Goal: Transaction & Acquisition: Purchase product/service

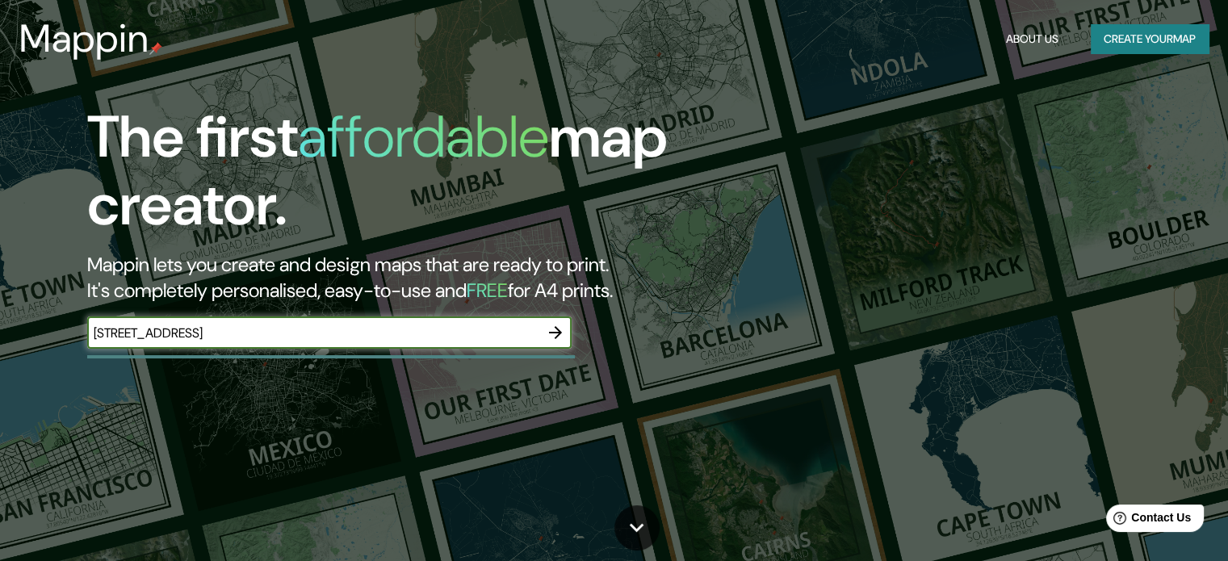
type input "[STREET_ADDRESS]"
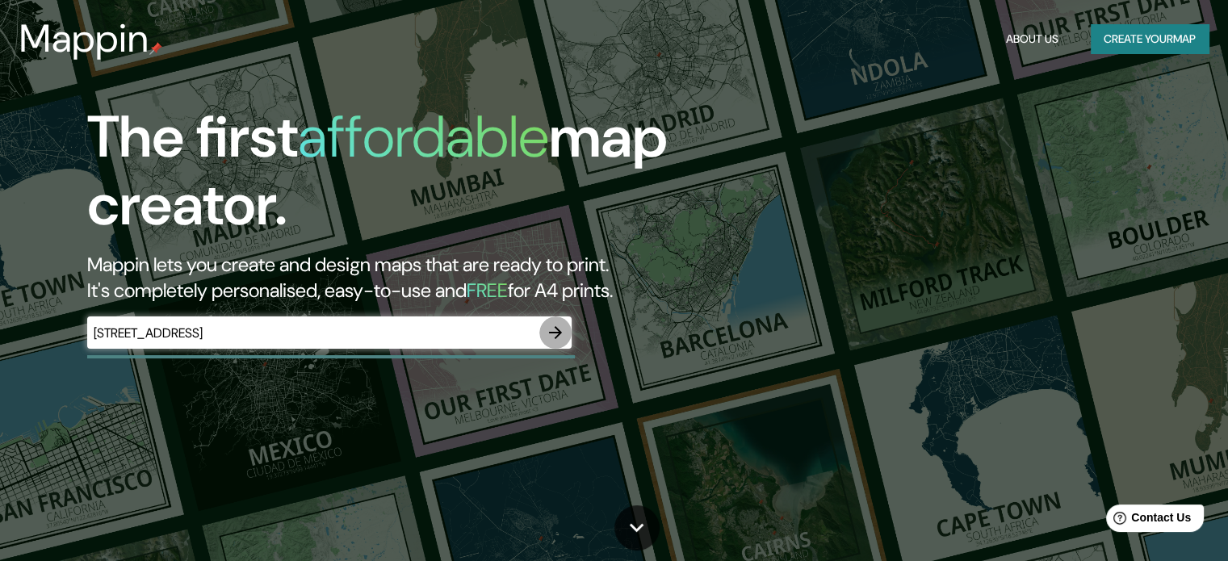
click at [561, 327] on icon "button" at bounding box center [555, 332] width 19 height 19
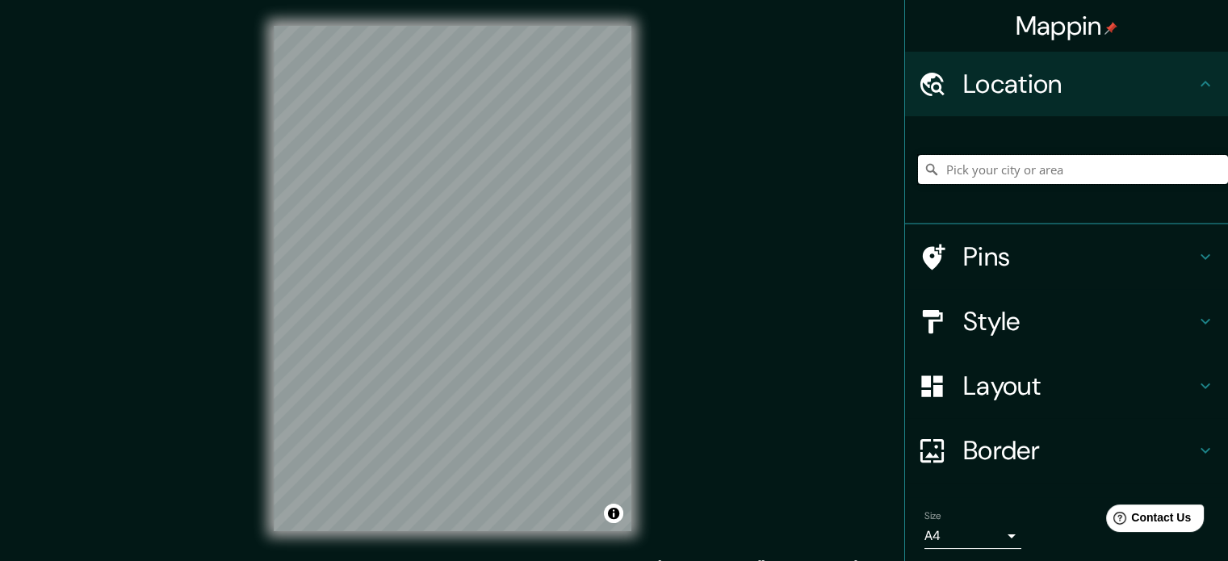
click at [974, 167] on input "Pick your city or area" at bounding box center [1073, 169] width 310 height 29
paste input "[STREET_ADDRESS]"
click at [1062, 172] on input "Santiago de Querétaro, Querétaro, [GEOGRAPHIC_DATA]" at bounding box center [1073, 169] width 310 height 29
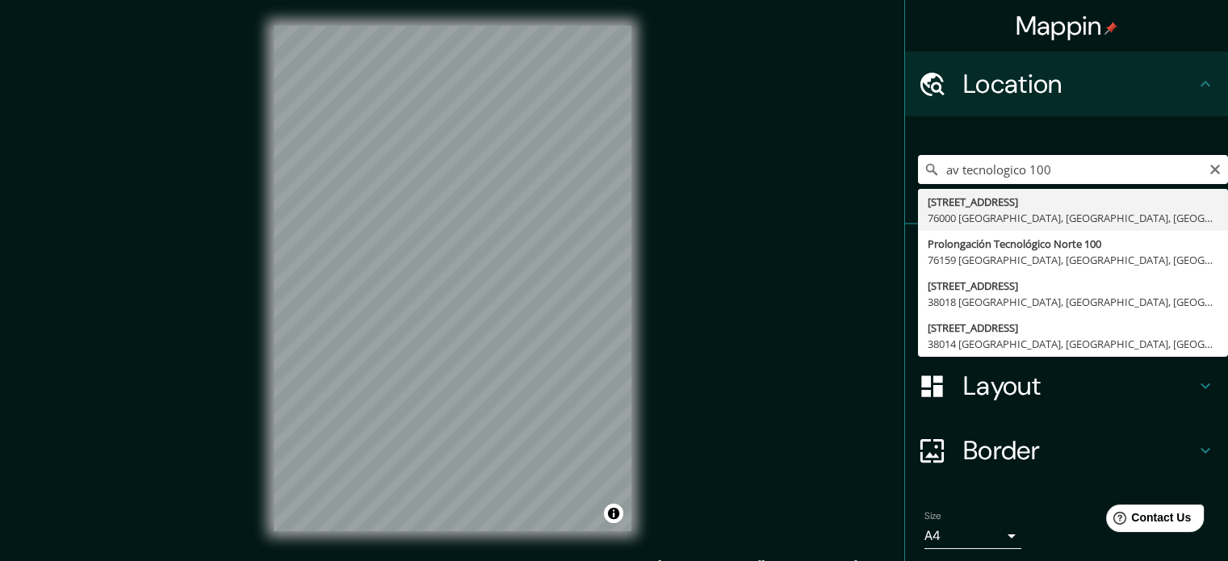
type input "[STREET_ADDRESS]"
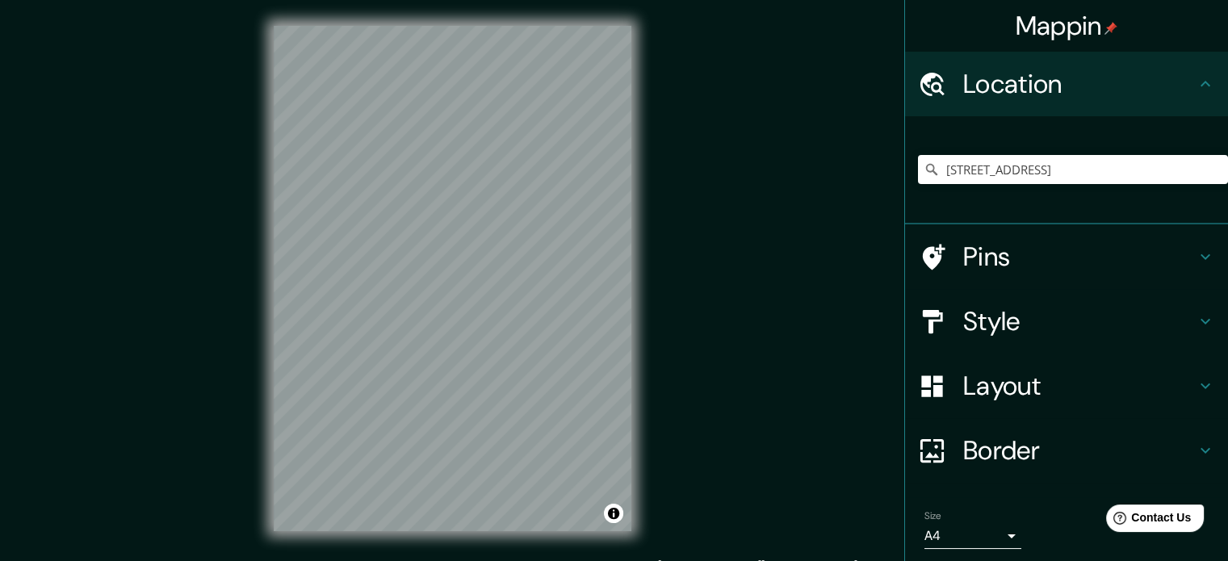
click at [1068, 381] on h4 "Layout" at bounding box center [1079, 386] width 232 height 32
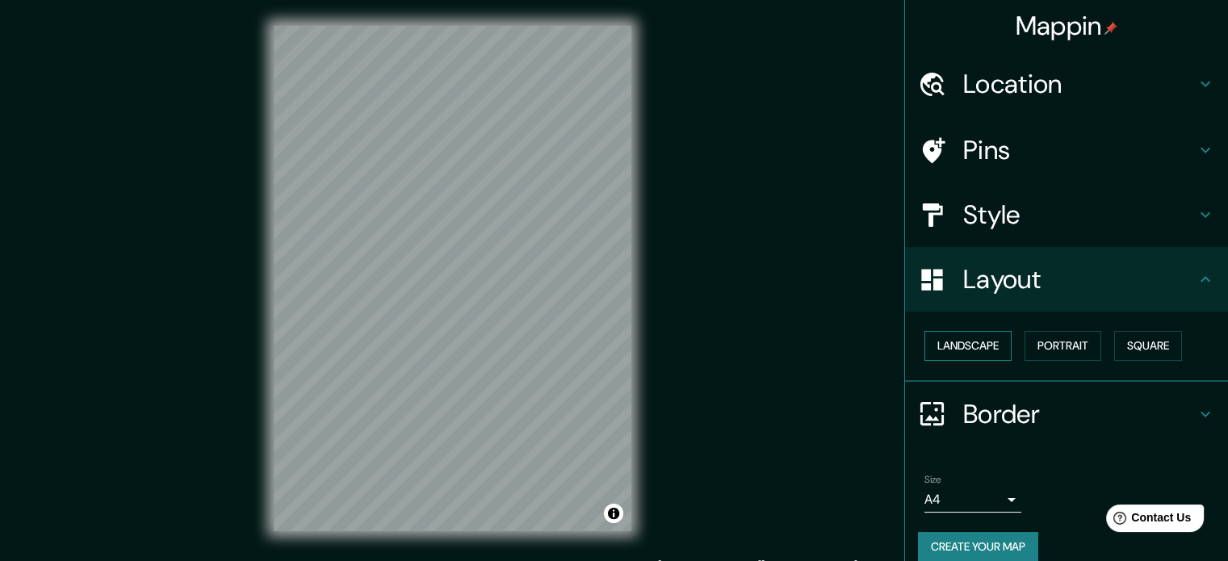
click at [971, 354] on button "Landscape" at bounding box center [967, 346] width 87 height 30
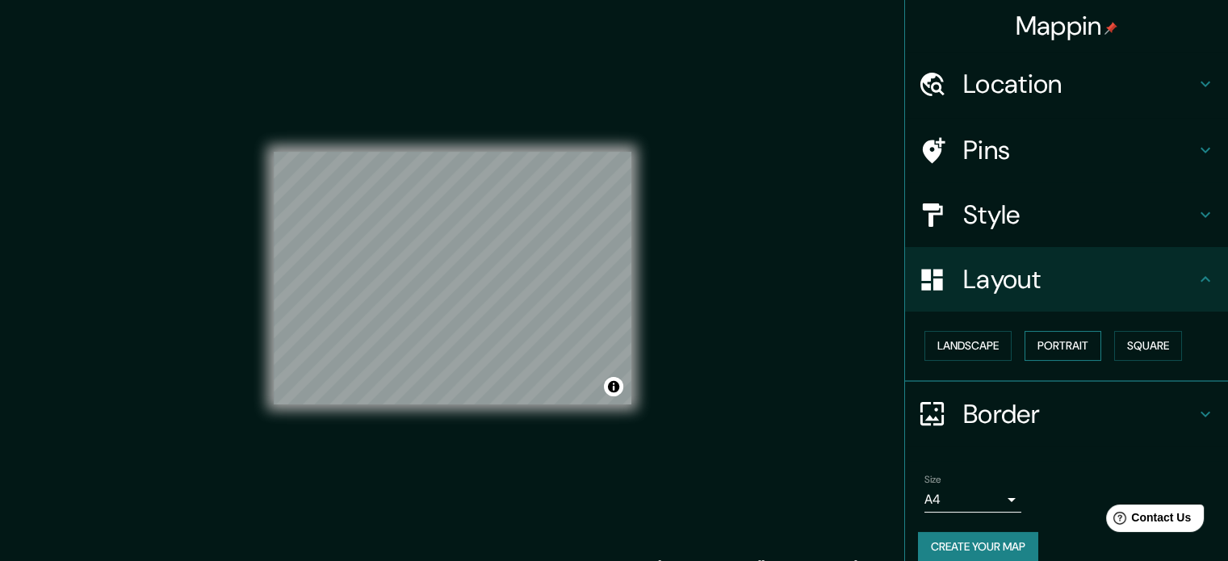
click at [1050, 348] on button "Portrait" at bounding box center [1062, 346] width 77 height 30
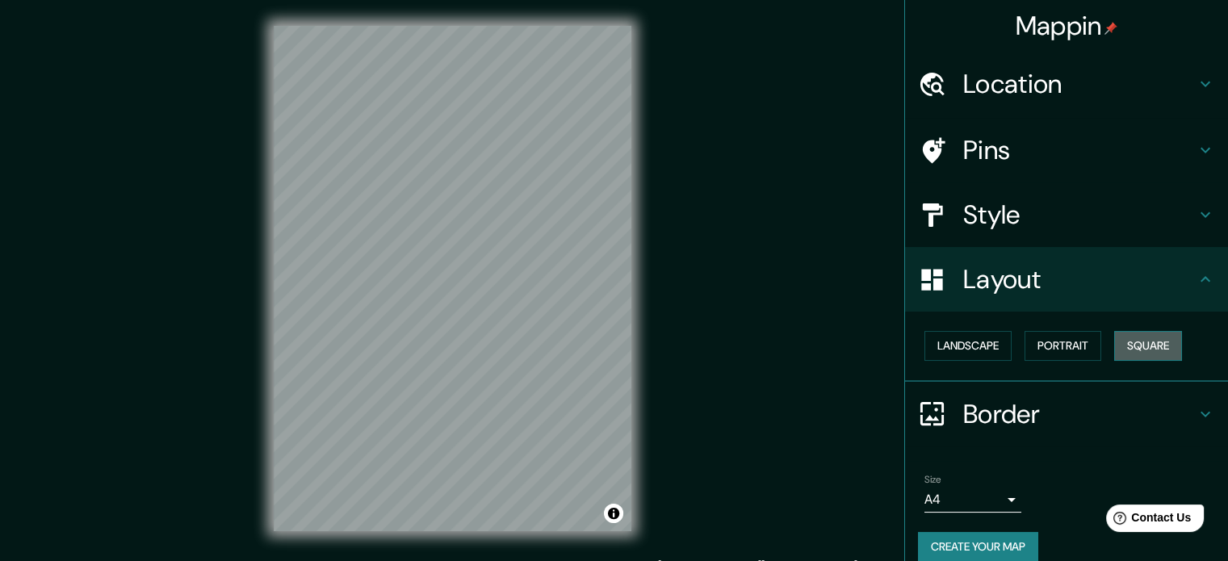
click at [1152, 353] on button "Square" at bounding box center [1148, 346] width 68 height 30
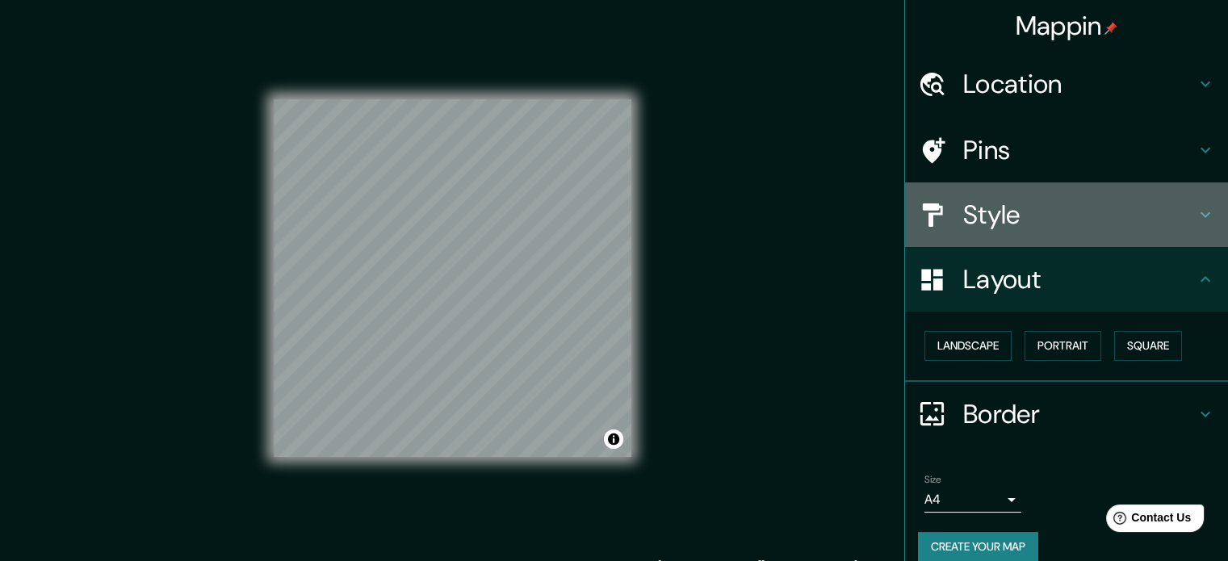
click at [1166, 223] on h4 "Style" at bounding box center [1079, 215] width 232 height 32
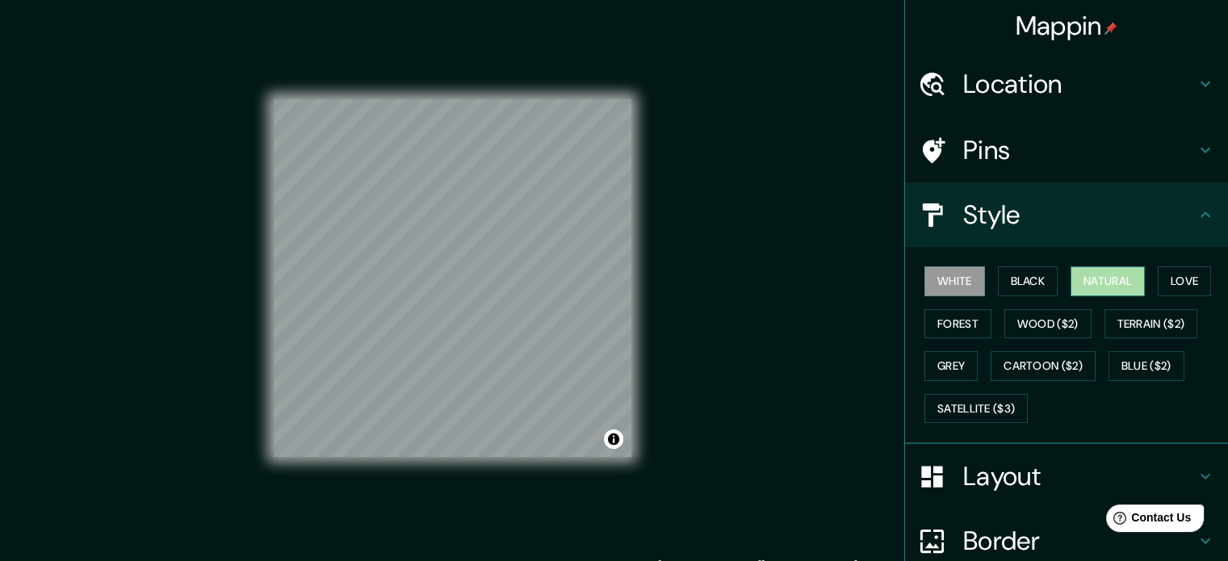
click at [1099, 279] on button "Natural" at bounding box center [1107, 281] width 74 height 30
click at [1181, 274] on button "Love" at bounding box center [1183, 281] width 53 height 30
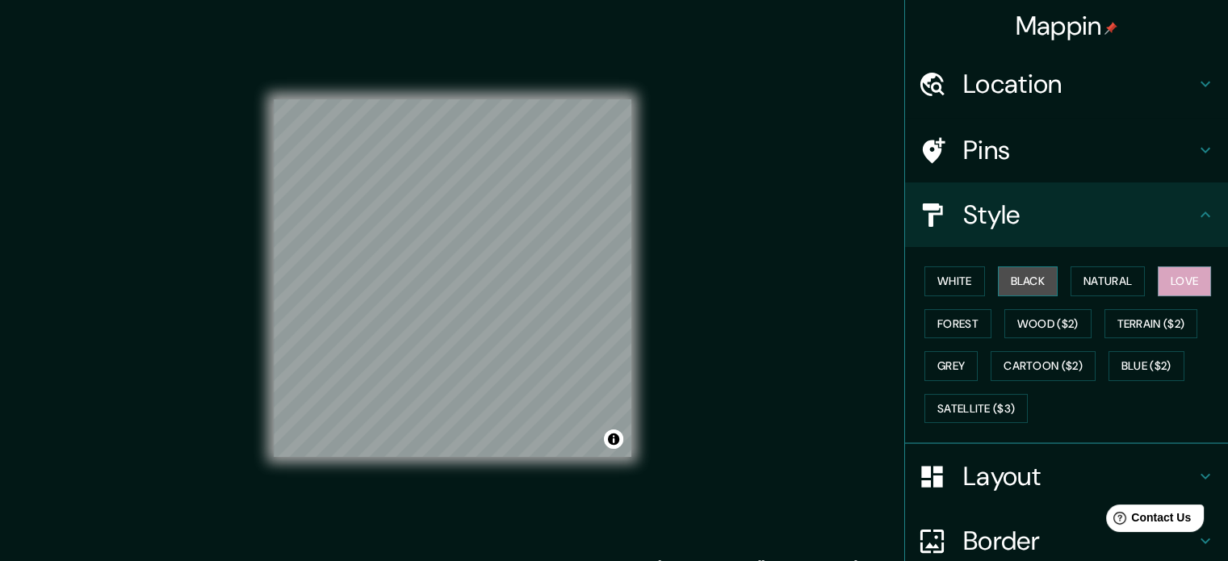
click at [1022, 274] on button "Black" at bounding box center [1028, 281] width 61 height 30
click at [952, 325] on button "Forest" at bounding box center [957, 324] width 67 height 30
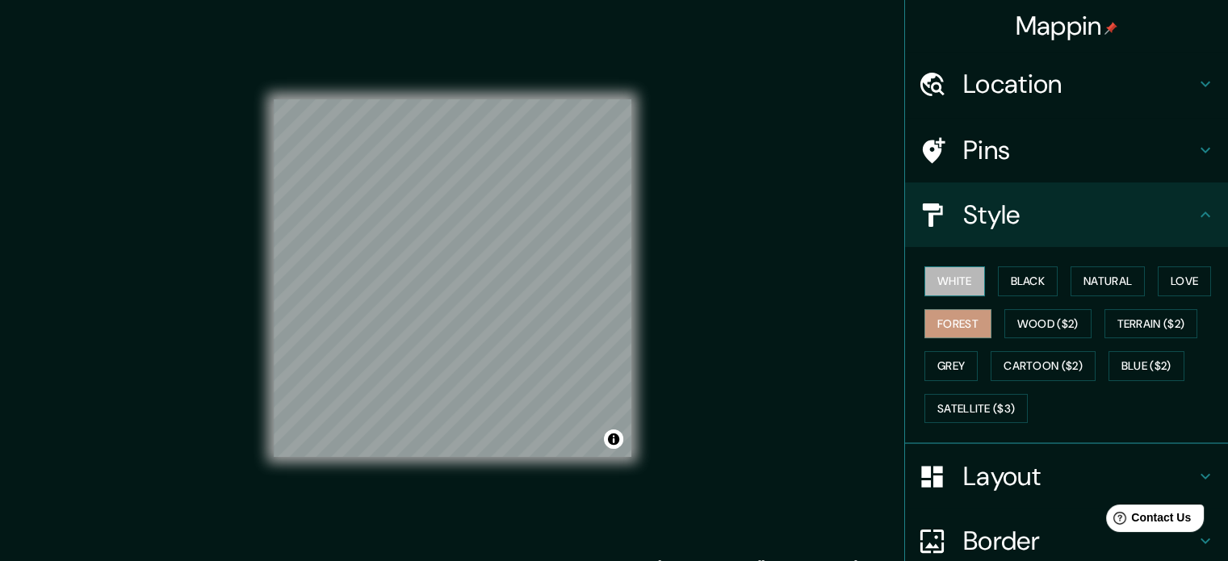
click at [959, 282] on button "White" at bounding box center [954, 281] width 61 height 30
click at [957, 362] on button "Grey" at bounding box center [950, 366] width 53 height 30
click at [939, 276] on button "White" at bounding box center [954, 281] width 61 height 30
click at [1007, 267] on button "Black" at bounding box center [1028, 281] width 61 height 30
click at [937, 310] on button "Forest" at bounding box center [957, 324] width 67 height 30
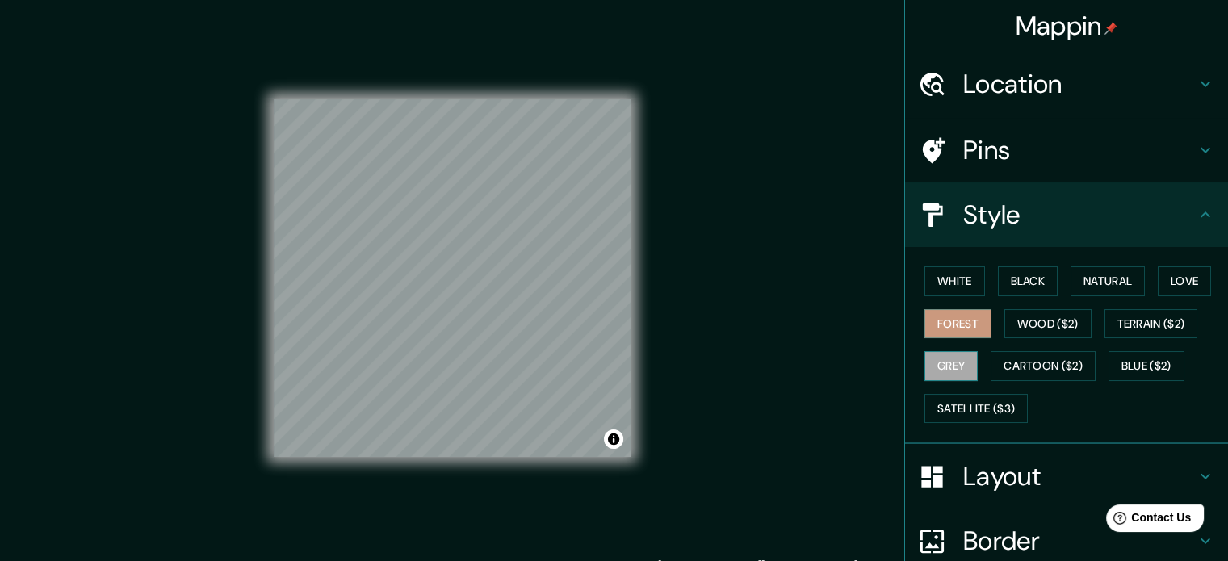
click at [936, 362] on button "Grey" at bounding box center [950, 366] width 53 height 30
click at [1083, 456] on div "Layout" at bounding box center [1066, 476] width 323 height 65
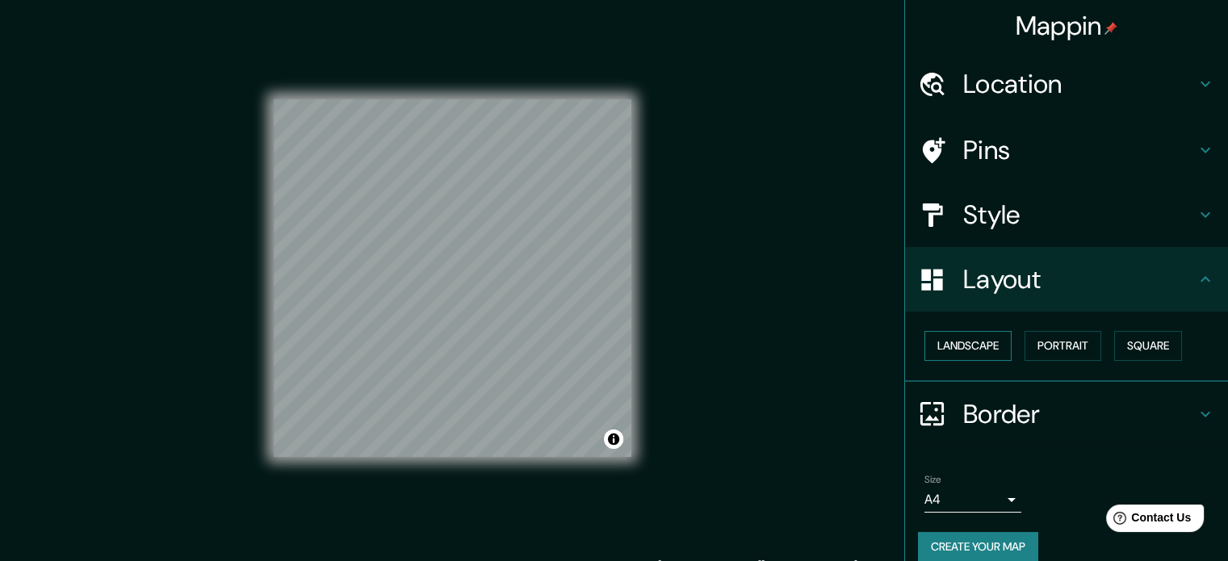
click at [969, 345] on button "Landscape" at bounding box center [967, 346] width 87 height 30
